Goal: Task Accomplishment & Management: Use online tool/utility

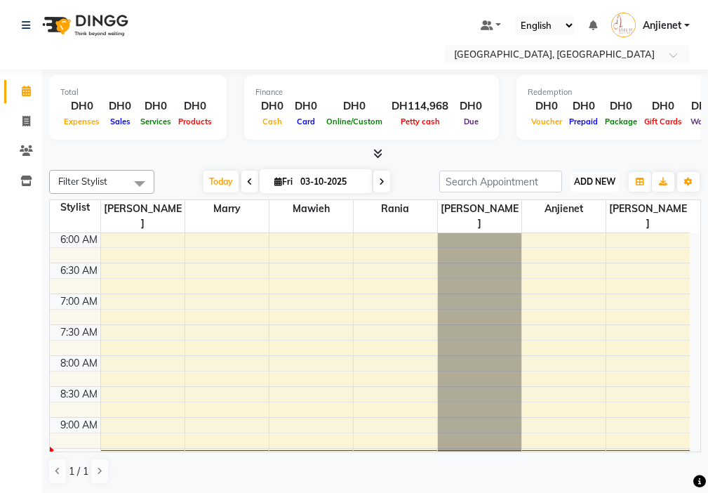
click at [597, 181] on span "ADD NEW" at bounding box center [594, 181] width 41 height 11
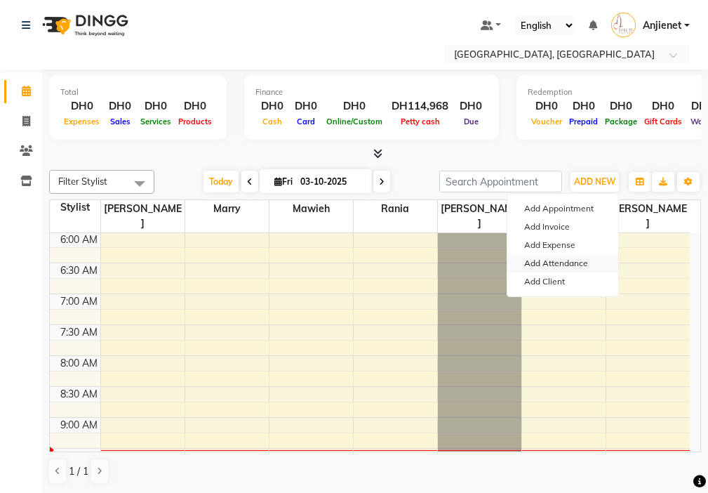
click at [587, 268] on link "Add Attendance" at bounding box center [563, 263] width 111 height 18
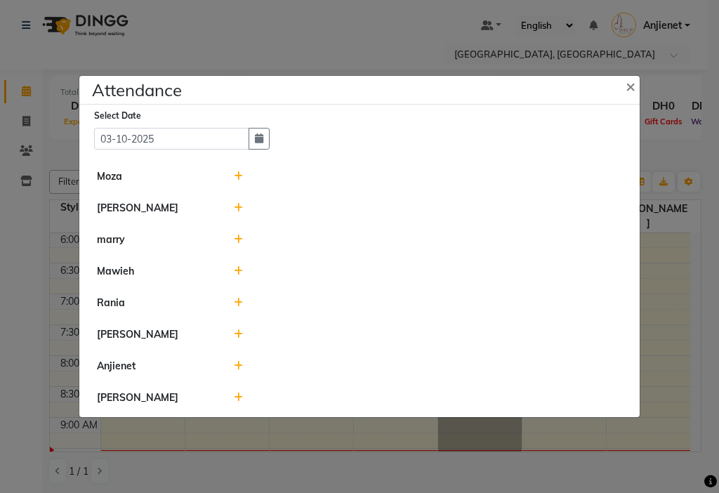
click at [237, 365] on icon at bounding box center [238, 366] width 9 height 10
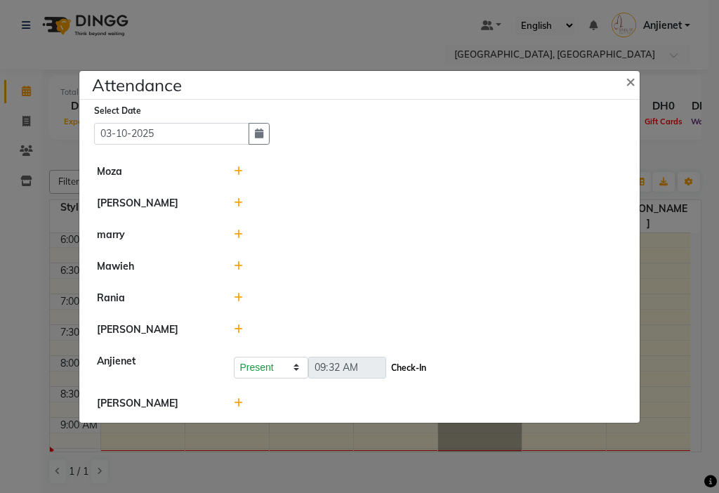
click at [429, 366] on button "Check-In" at bounding box center [409, 368] width 42 height 20
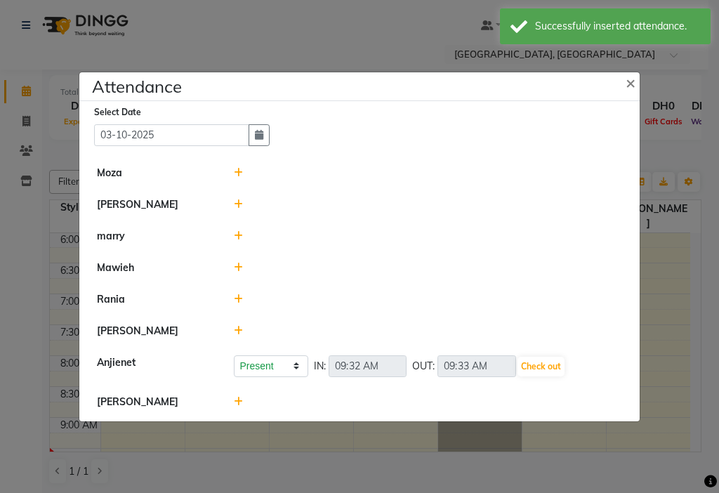
click at [237, 235] on icon at bounding box center [238, 236] width 9 height 10
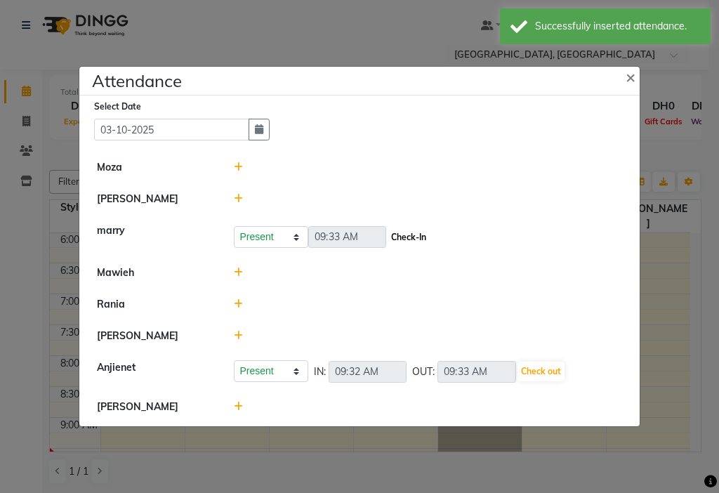
click at [413, 235] on button "Check-In" at bounding box center [409, 237] width 42 height 20
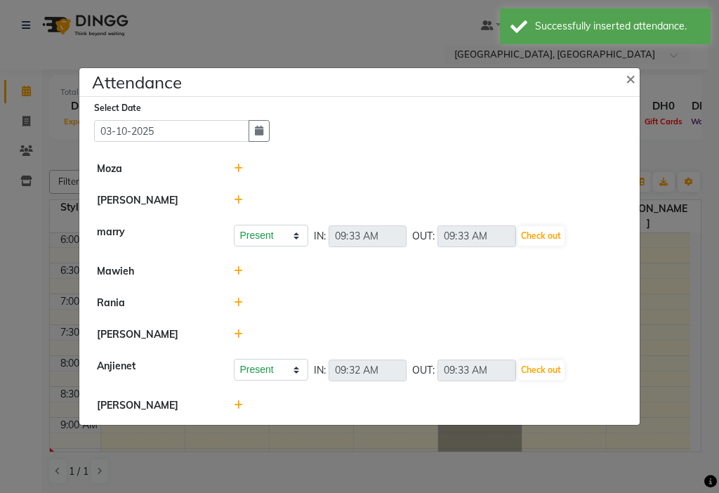
click at [237, 199] on icon at bounding box center [238, 200] width 9 height 10
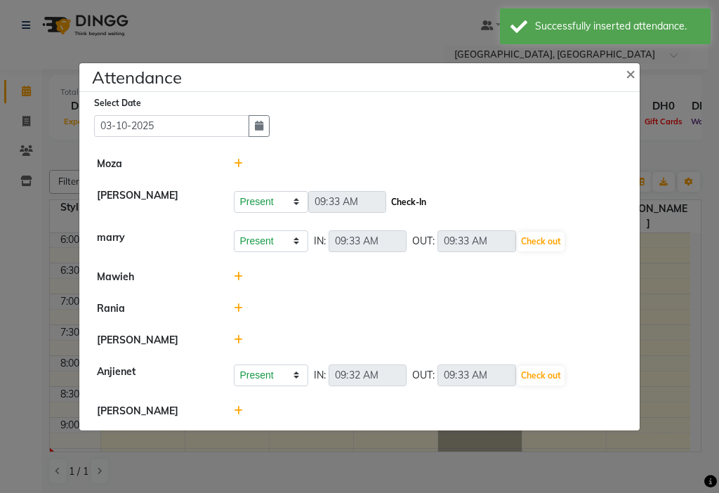
click at [421, 199] on button "Check-In" at bounding box center [409, 202] width 42 height 20
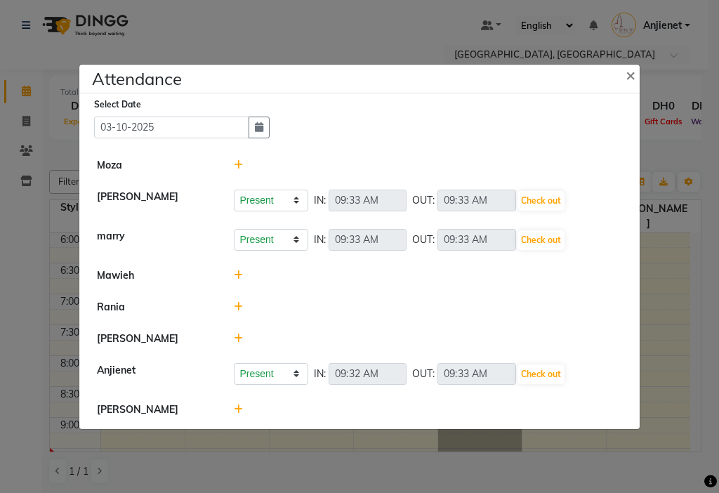
click at [240, 411] on icon at bounding box center [238, 409] width 9 height 10
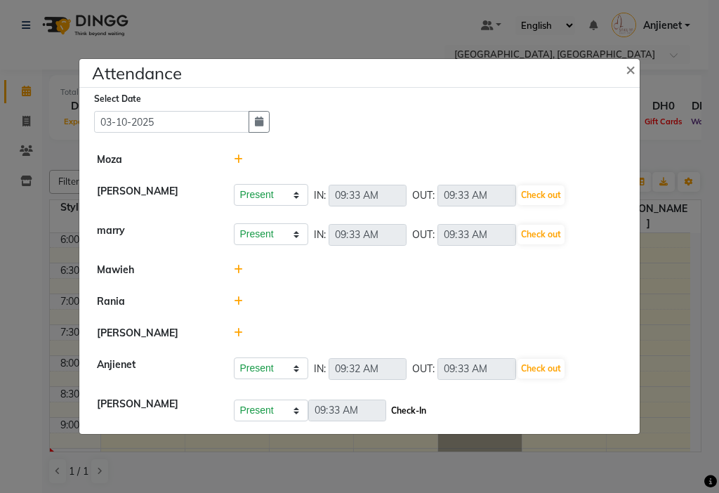
click at [416, 411] on button "Check-In" at bounding box center [409, 411] width 42 height 20
click at [241, 331] on icon at bounding box center [238, 333] width 9 height 10
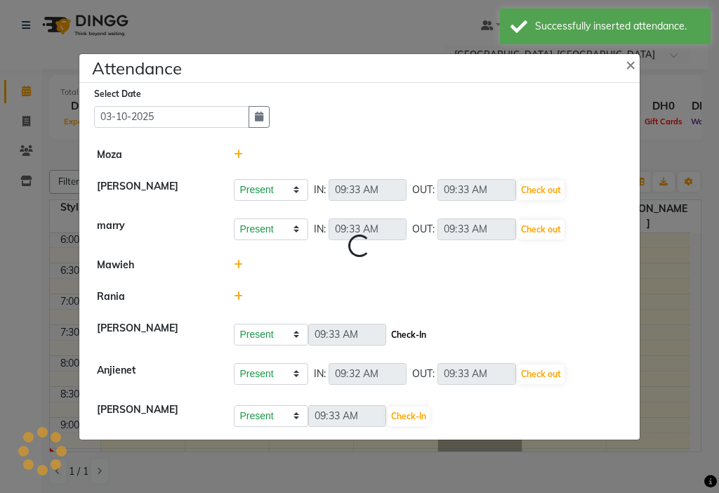
click at [416, 333] on button "Check-In" at bounding box center [409, 335] width 42 height 20
